Goal: Information Seeking & Learning: Learn about a topic

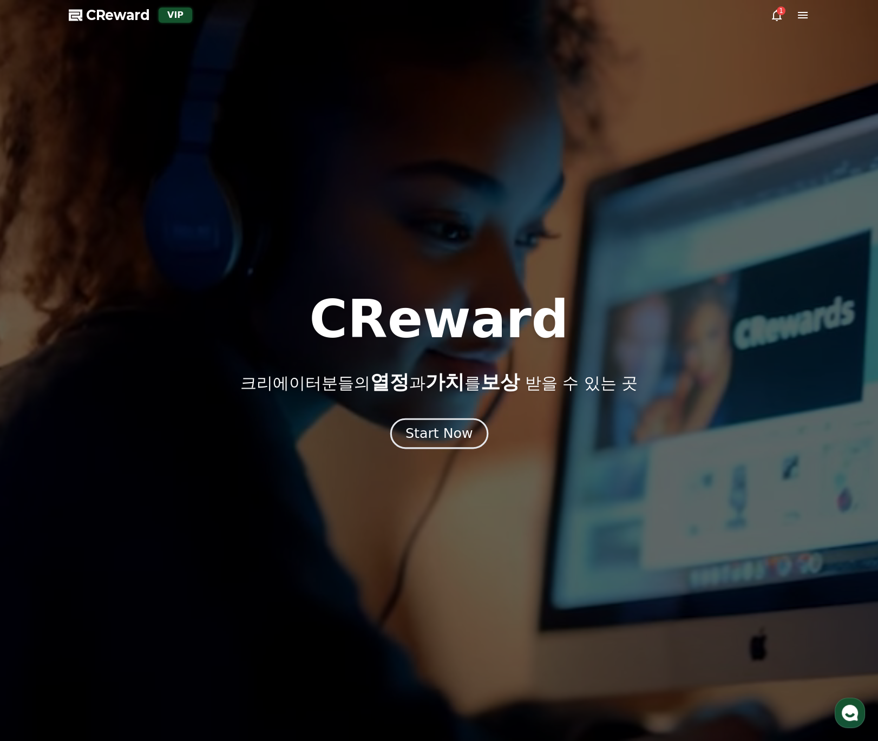
click at [466, 436] on div "Start Now" at bounding box center [439, 434] width 67 height 18
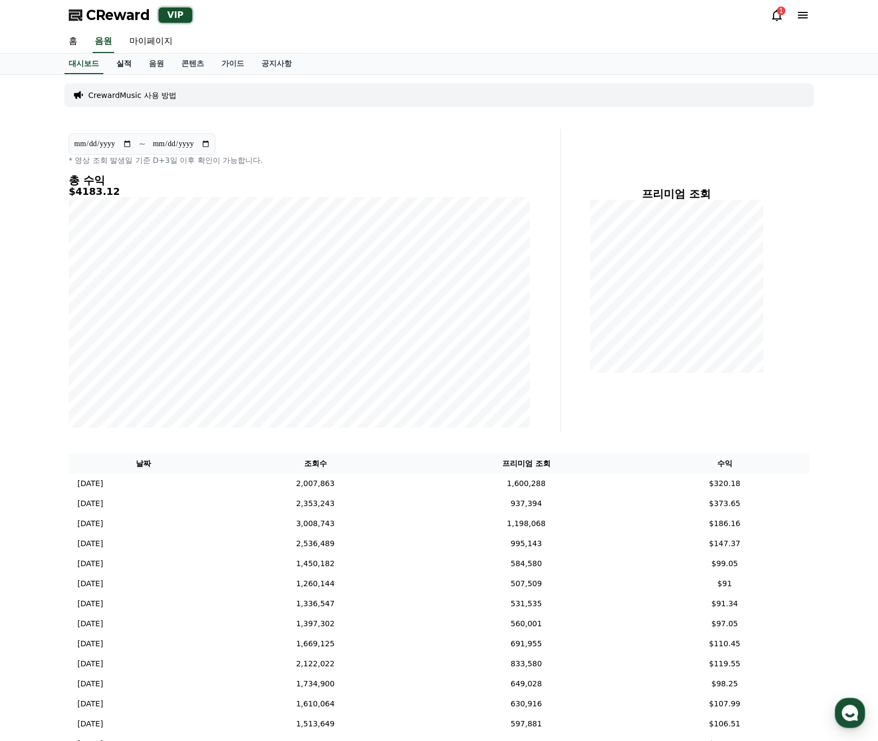
click at [124, 62] on link "실적" at bounding box center [124, 64] width 32 height 21
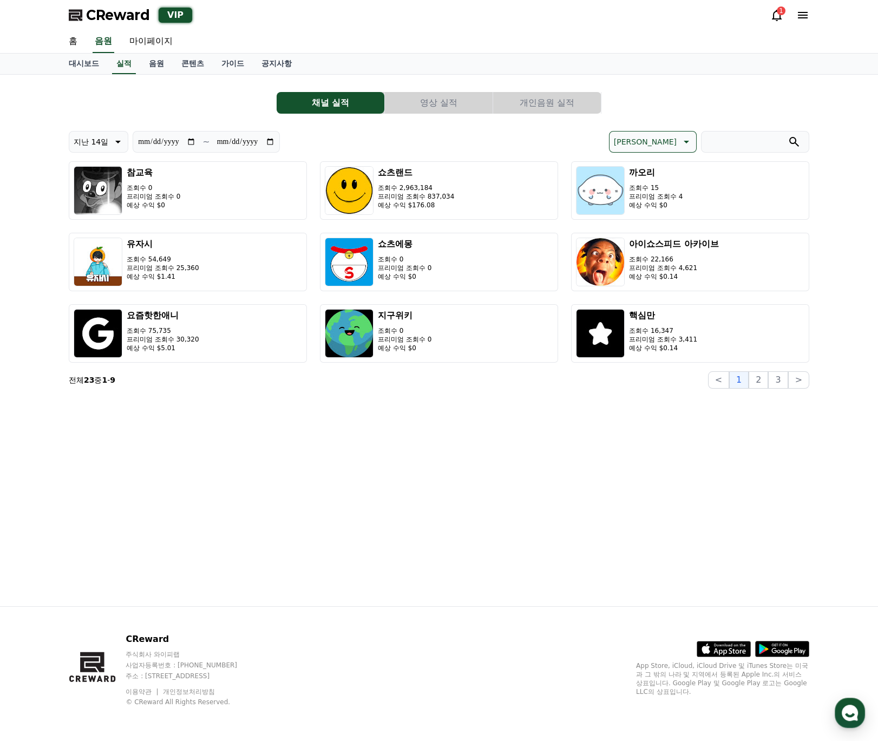
click at [452, 91] on div "**********" at bounding box center [439, 235] width 741 height 305
click at [510, 94] on button "개인음원 실적" at bounding box center [547, 103] width 108 height 22
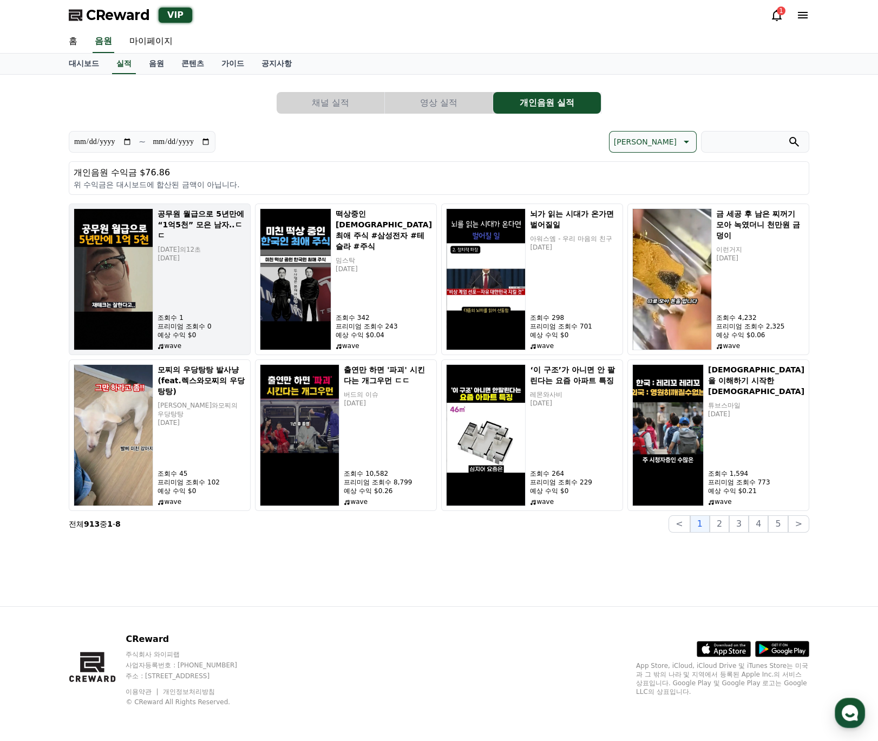
click at [191, 301] on div "공무원 월급으로 5년만에 “1억5천” 모은 남자..ㄷㄷ [DATE]의12초 [DATE] 조회수 1 프리미엄 조회수 0 예상 수익 $0 wave" at bounding box center [202, 279] width 88 height 142
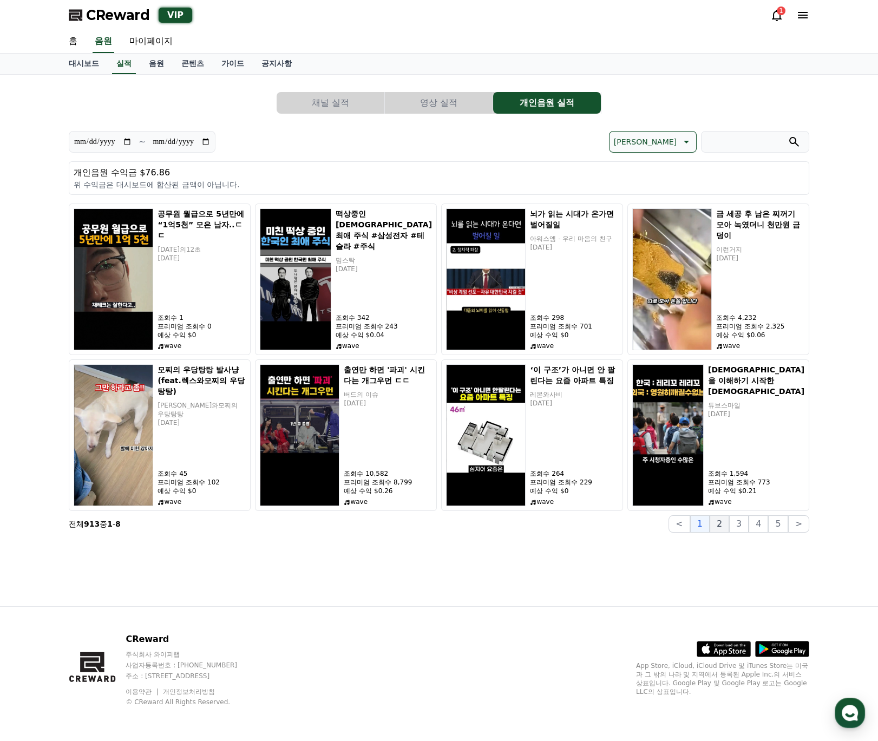
click at [722, 521] on button "2" at bounding box center [719, 524] width 19 height 17
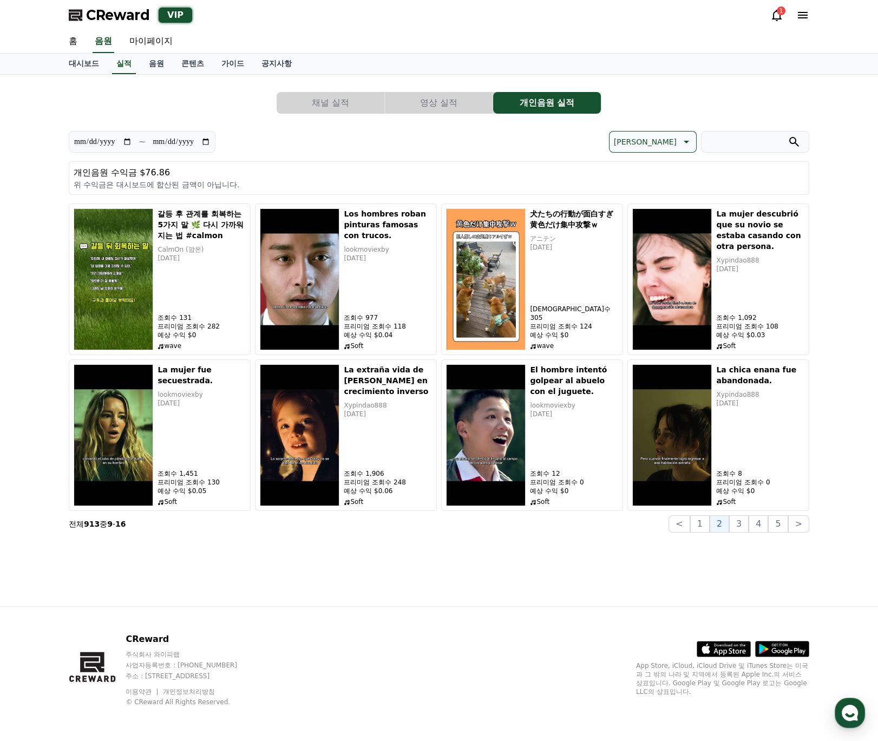
click at [466, 630] on div "CReward 주식회사 와이피랩 사업자등록번호 : [PHONE_NUMBER] 주소 : [STREET_ADDRESS] 이용약관 개인정보처리방침 …" at bounding box center [439, 674] width 758 height 134
click at [737, 524] on button "3" at bounding box center [738, 524] width 19 height 17
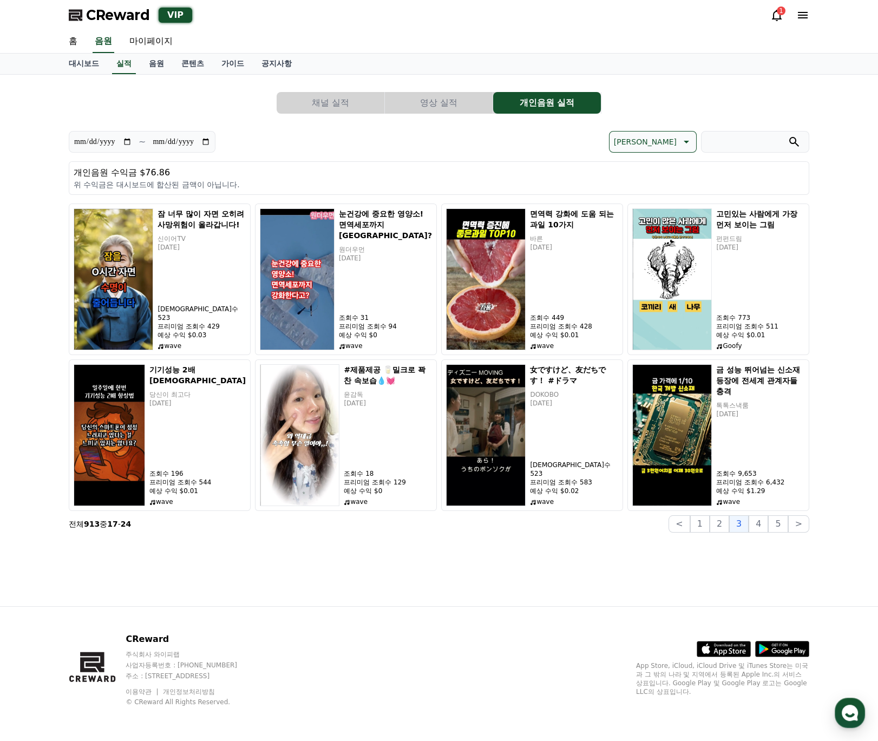
click at [761, 528] on button "4" at bounding box center [758, 524] width 19 height 17
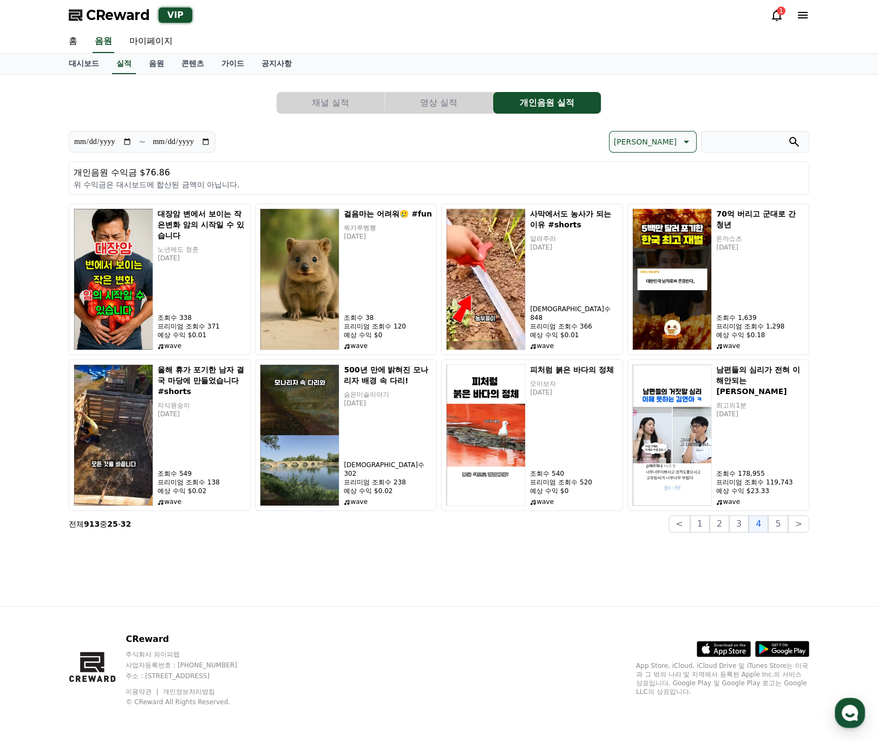
click at [126, 17] on span "CReward" at bounding box center [118, 14] width 64 height 17
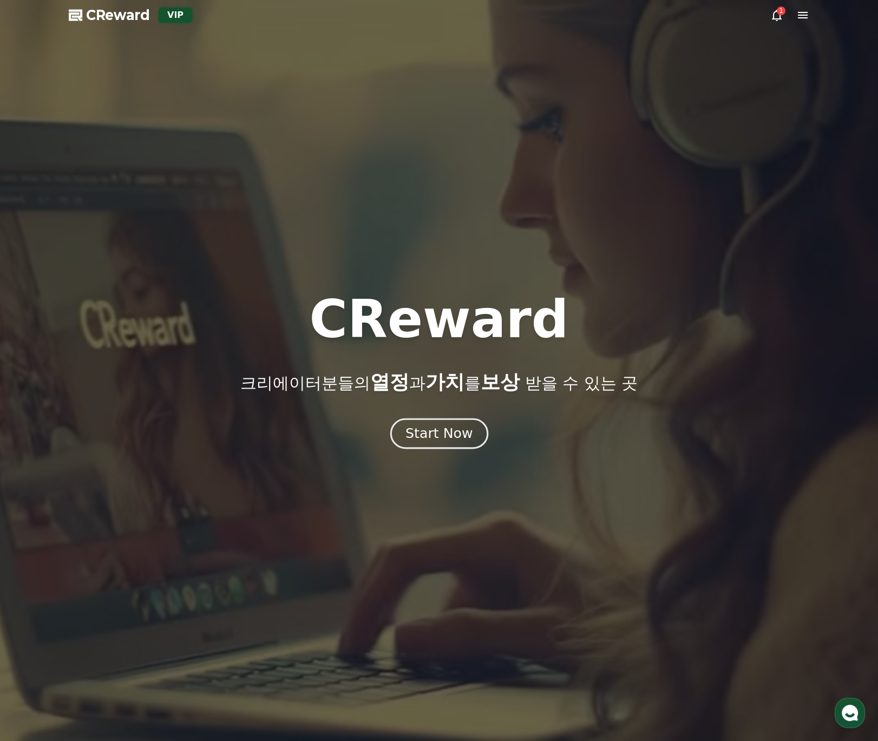
click at [461, 444] on button "Start Now" at bounding box center [439, 433] width 98 height 31
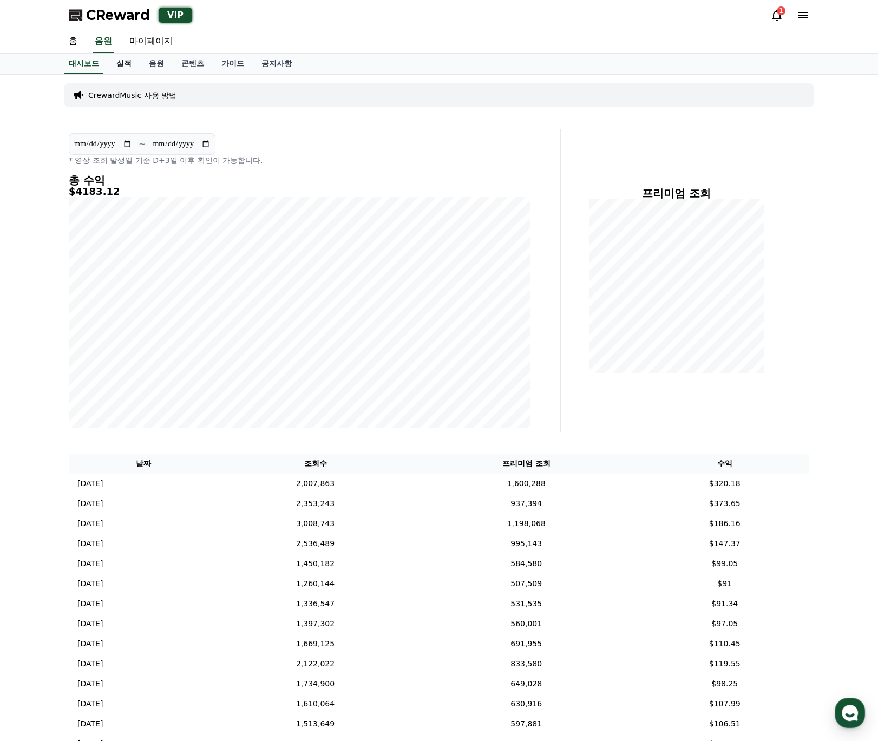
click at [125, 69] on link "실적" at bounding box center [124, 64] width 32 height 21
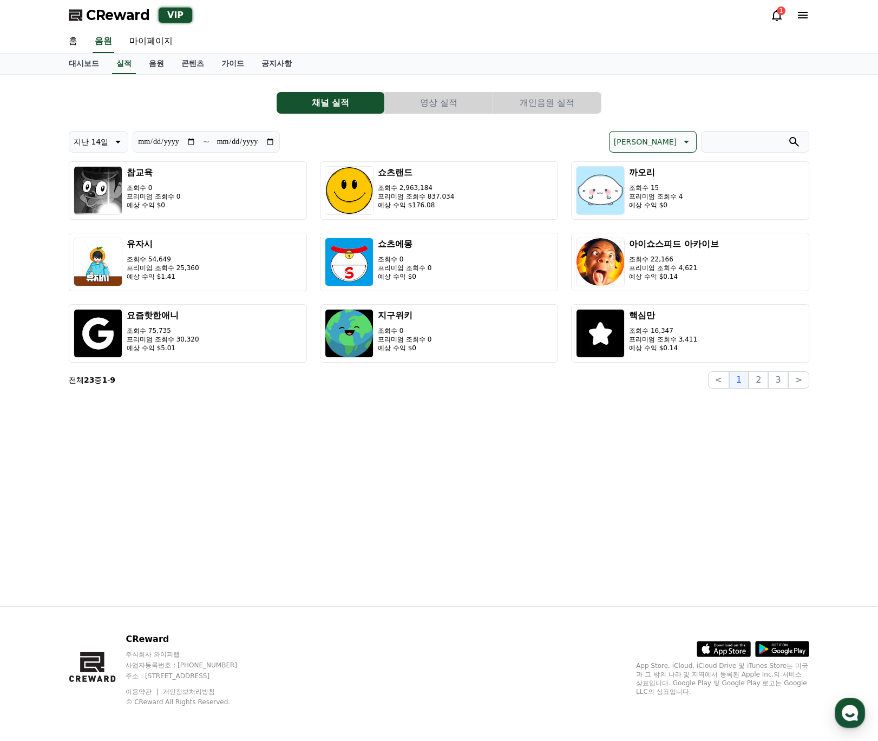
click at [566, 108] on button "개인음원 실적" at bounding box center [547, 103] width 108 height 22
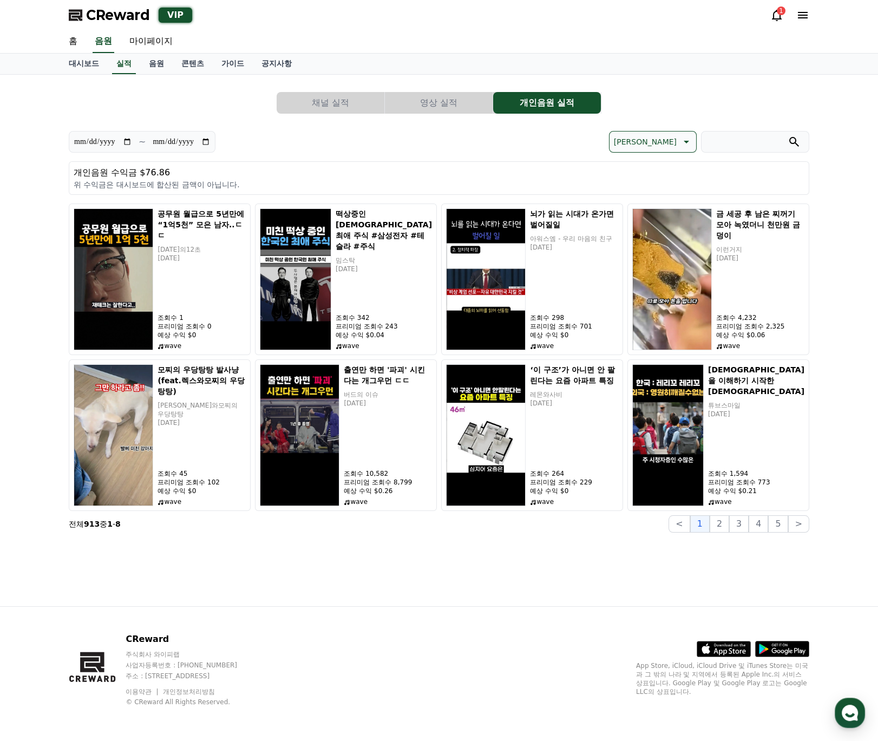
click at [699, 561] on div "**********" at bounding box center [439, 341] width 758 height 532
click at [724, 525] on button "2" at bounding box center [719, 524] width 19 height 17
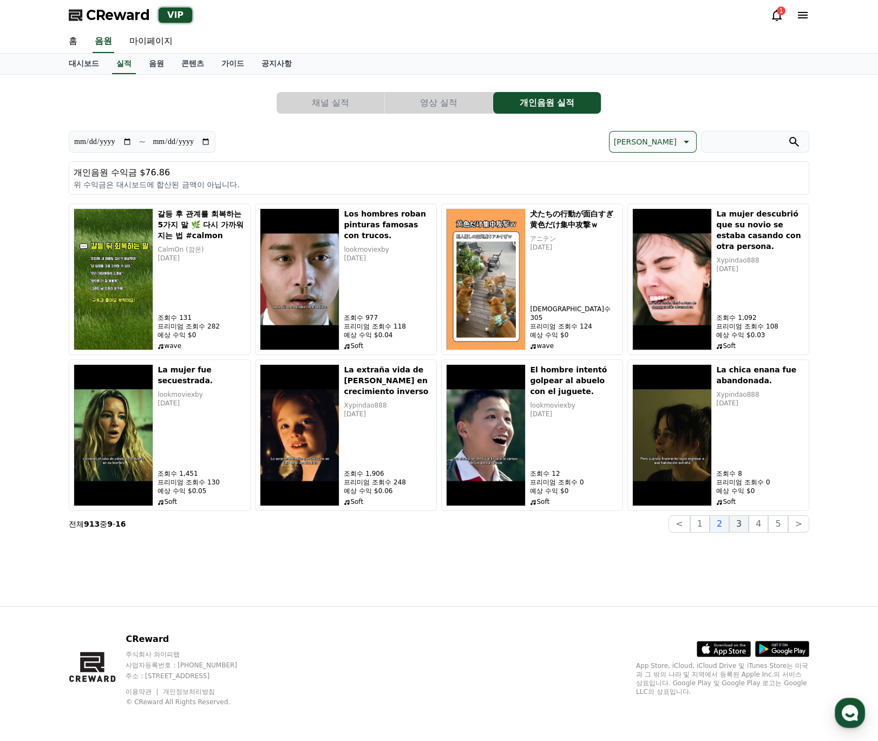
click at [737, 526] on button "3" at bounding box center [738, 524] width 19 height 17
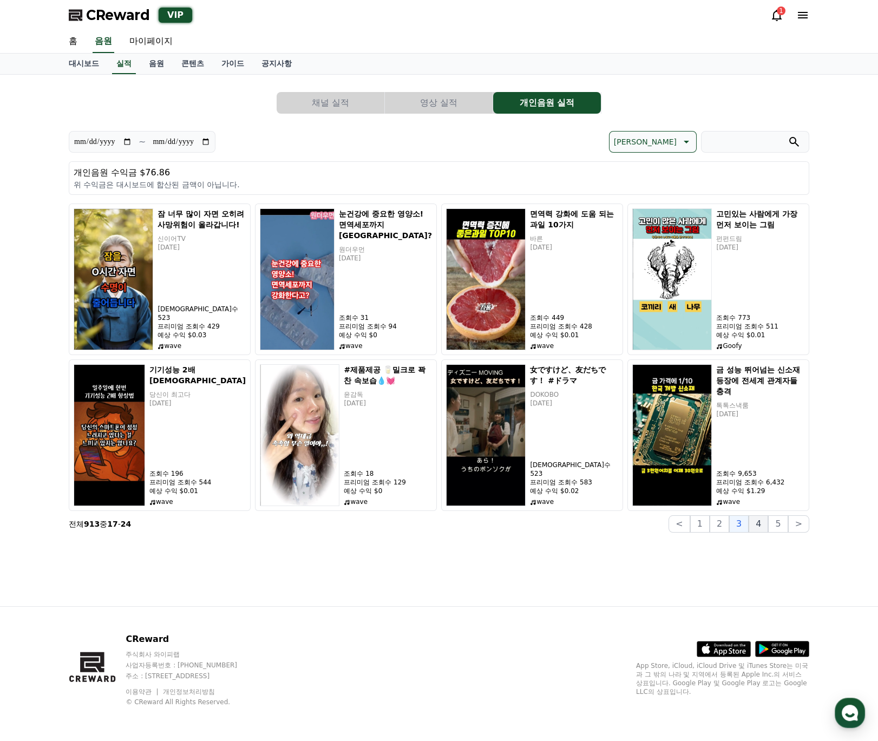
click at [760, 531] on button "4" at bounding box center [758, 524] width 19 height 17
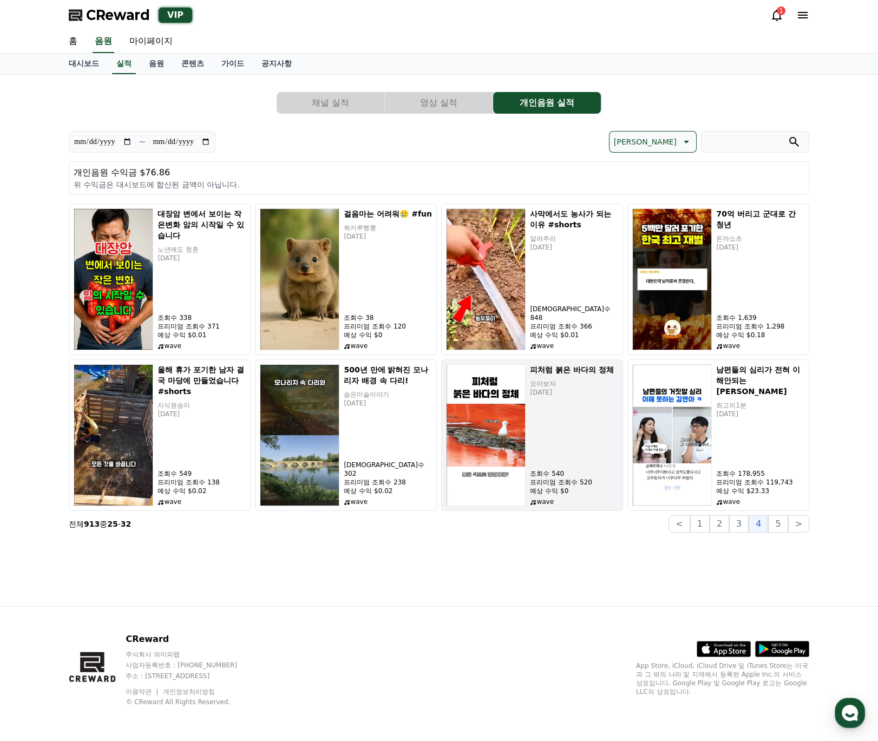
click at [607, 424] on div "피처럼 붉은 바다의 정체 모아보자 [DATE] 조회수 540 프리미엄 조회수 520 예상 수익 $0 wave" at bounding box center [574, 435] width 88 height 142
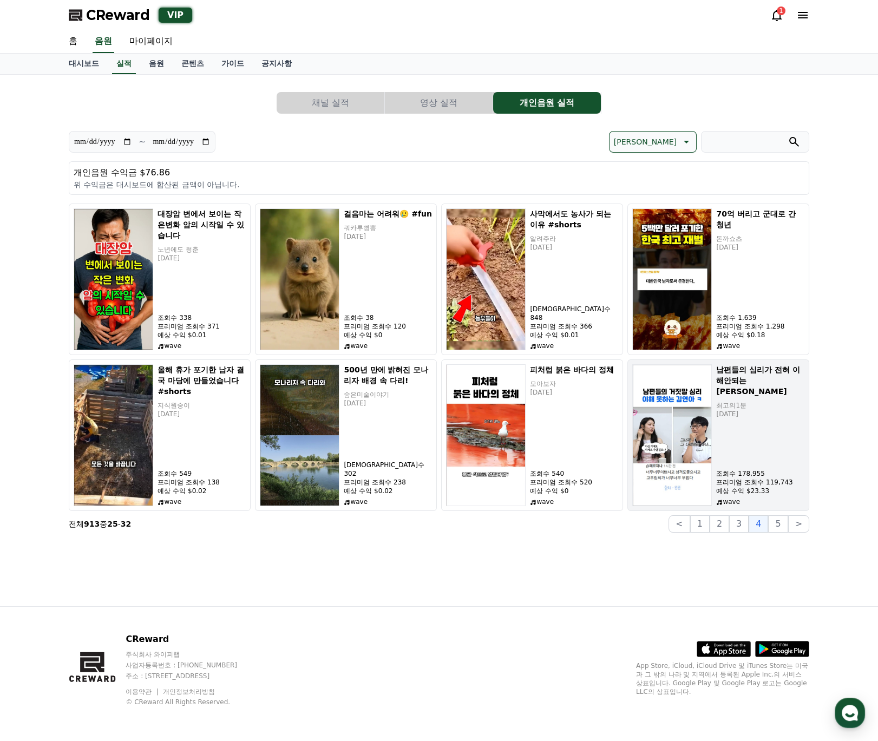
click at [685, 413] on img at bounding box center [673, 435] width 80 height 142
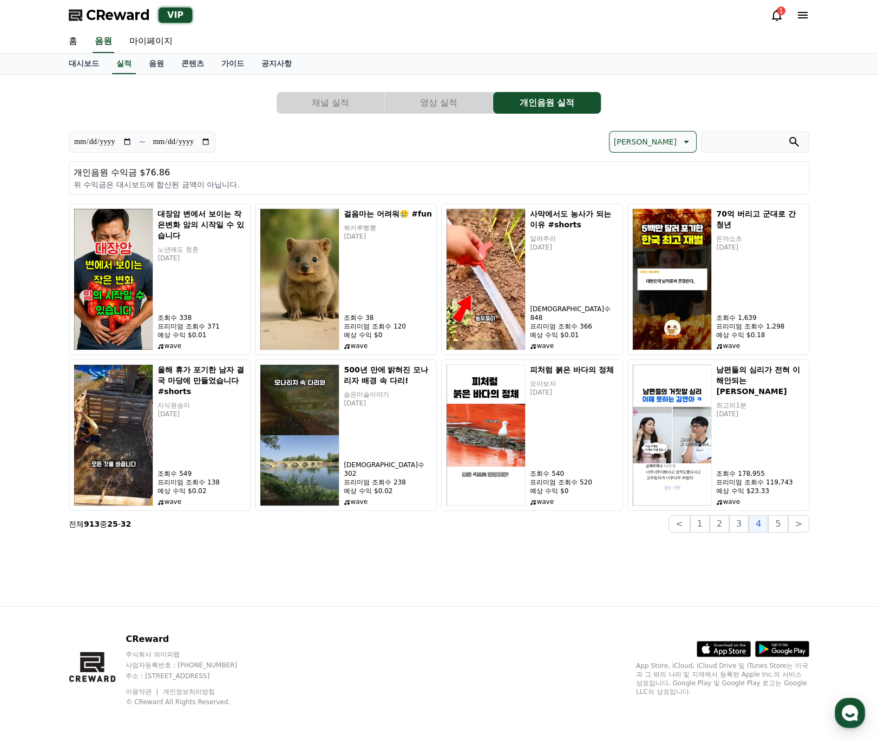
click at [353, 126] on div "**********" at bounding box center [439, 307] width 741 height 449
click at [84, 57] on link "대시보드" at bounding box center [84, 64] width 48 height 21
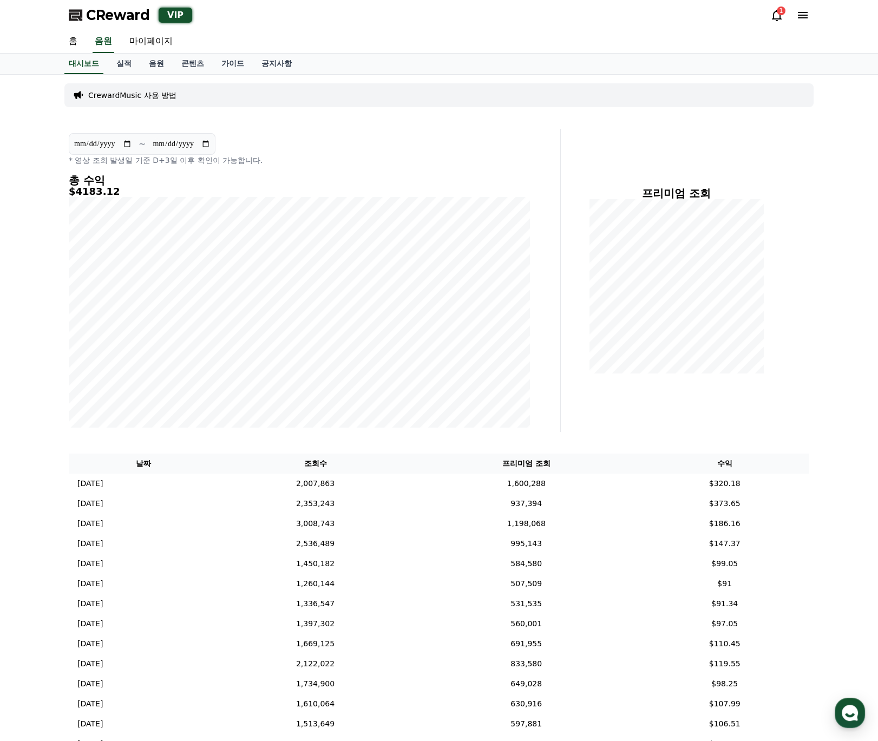
click at [41, 279] on div "**********" at bounding box center [439, 512] width 878 height 875
